Goal: Task Accomplishment & Management: Manage account settings

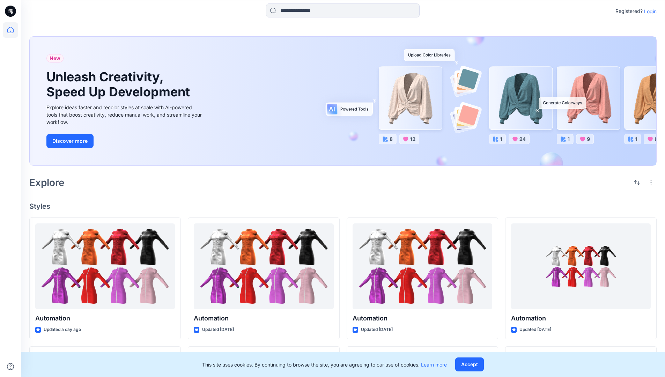
click at [649, 11] on p "Login" at bounding box center [650, 11] width 13 height 7
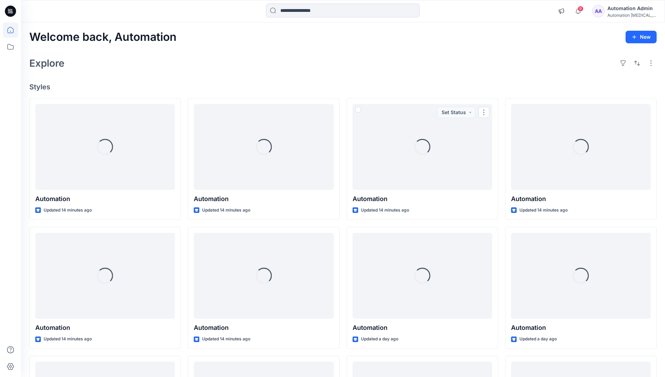
click at [13, 30] on icon at bounding box center [10, 30] width 6 height 6
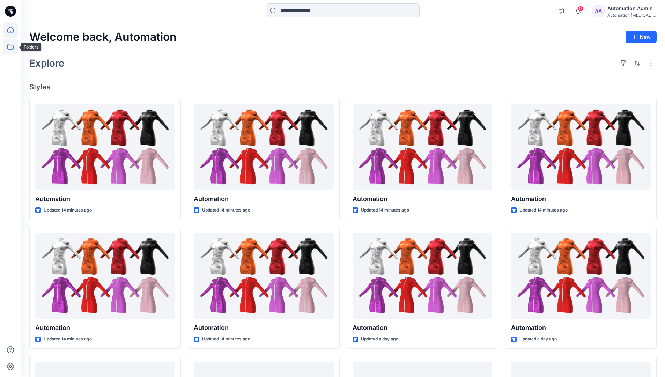
click at [12, 47] on icon at bounding box center [10, 46] width 15 height 15
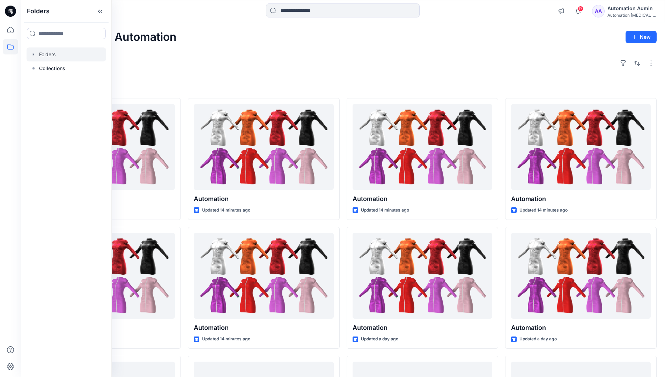
click at [44, 56] on div at bounding box center [67, 54] width 80 height 14
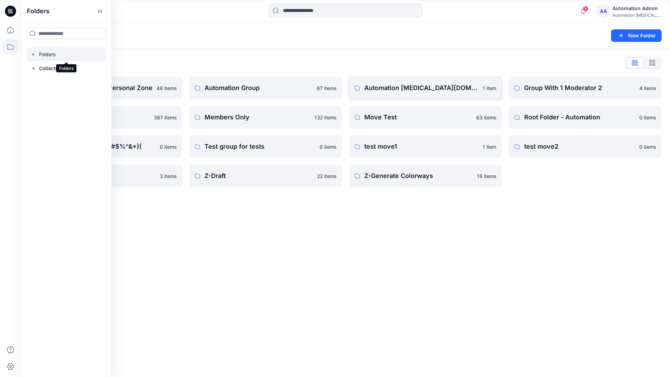
click at [408, 96] on link "Automation [MEDICAL_DATA][DOMAIN_NAME] 1 item" at bounding box center [425, 88] width 153 height 22
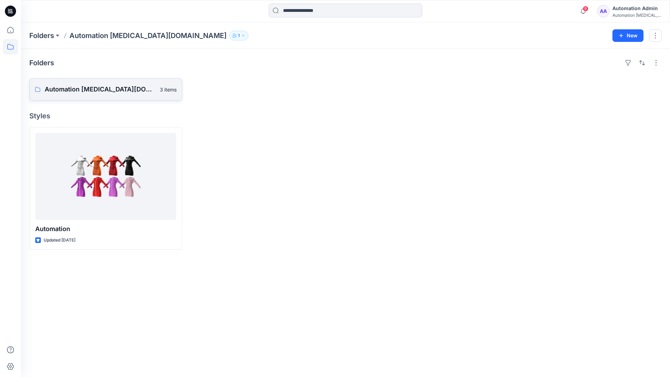
click at [94, 93] on p "Automation [MEDICAL_DATA][DOMAIN_NAME] Board" at bounding box center [100, 89] width 111 height 10
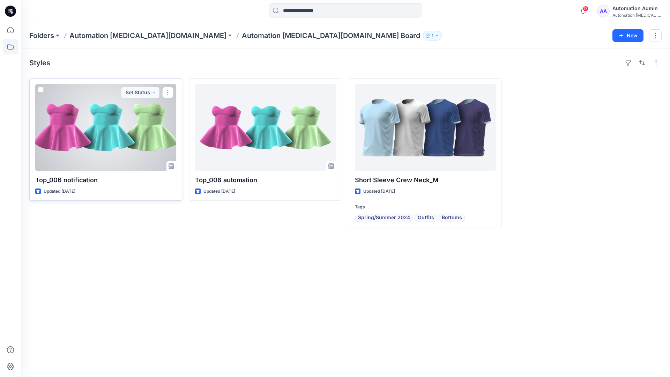
click at [43, 91] on span at bounding box center [41, 90] width 6 height 6
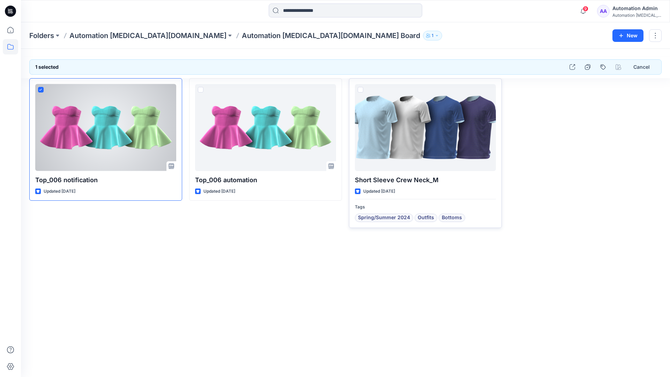
click at [362, 89] on span at bounding box center [361, 90] width 6 height 6
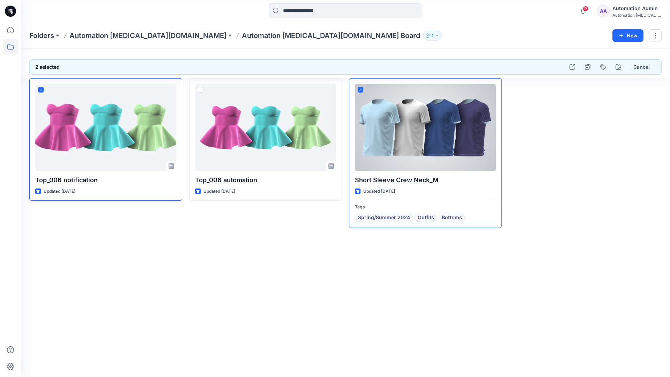
click at [42, 90] on icon at bounding box center [40, 90] width 3 height 2
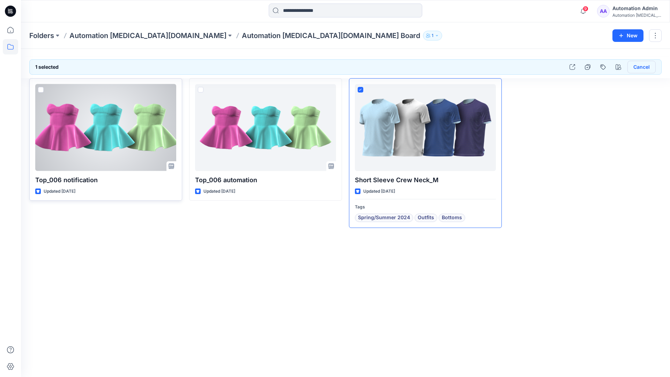
click at [639, 68] on button "Cancel" at bounding box center [642, 67] width 28 height 13
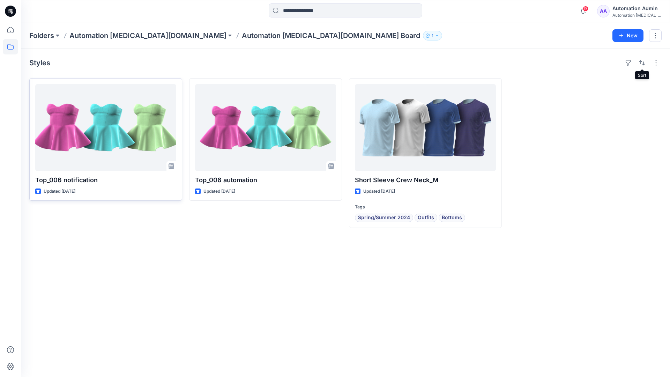
click at [631, 13] on div "Automation [MEDICAL_DATA]..." at bounding box center [637, 15] width 49 height 5
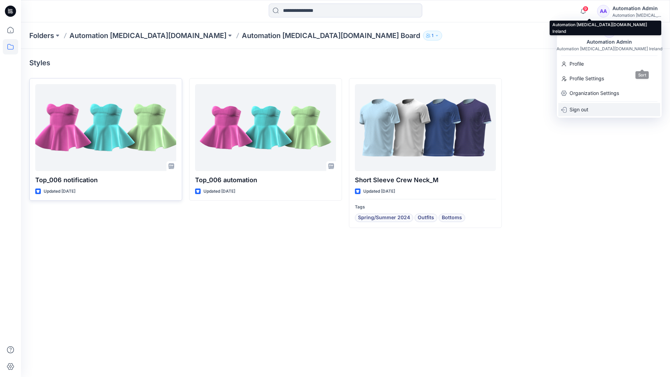
click at [584, 109] on p "Sign out" at bounding box center [579, 109] width 19 height 13
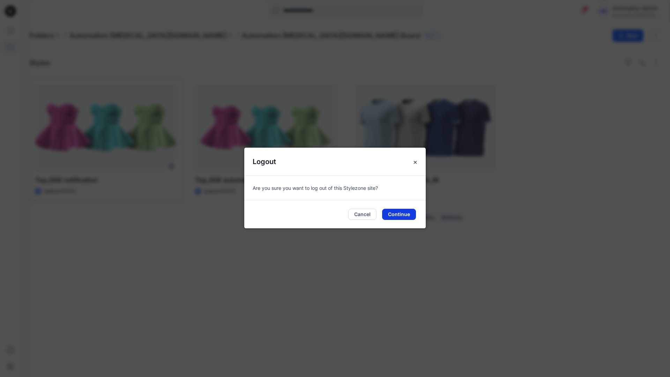
click at [409, 212] on button "Continue" at bounding box center [399, 214] width 34 height 11
